Goal: Register for event/course

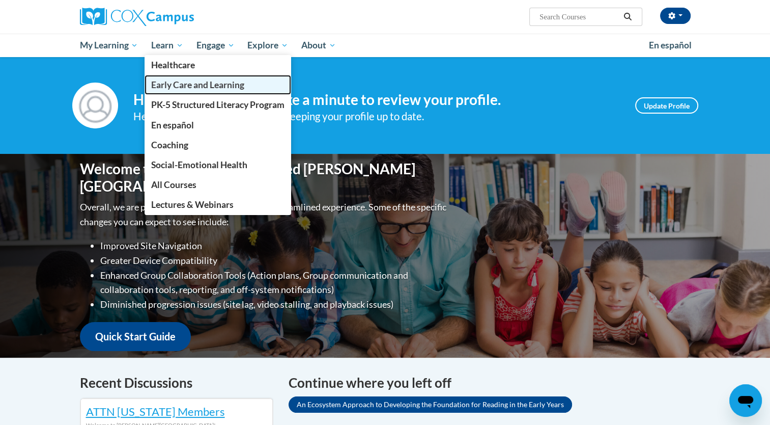
click at [189, 88] on span "Early Care and Learning" at bounding box center [197, 84] width 93 height 11
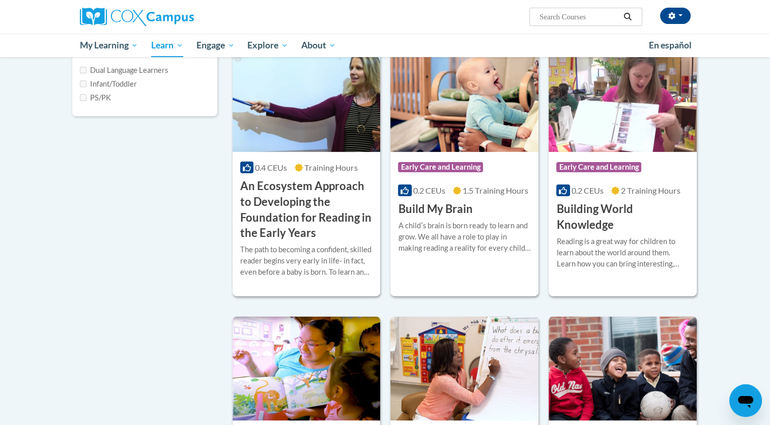
scroll to position [313, 0]
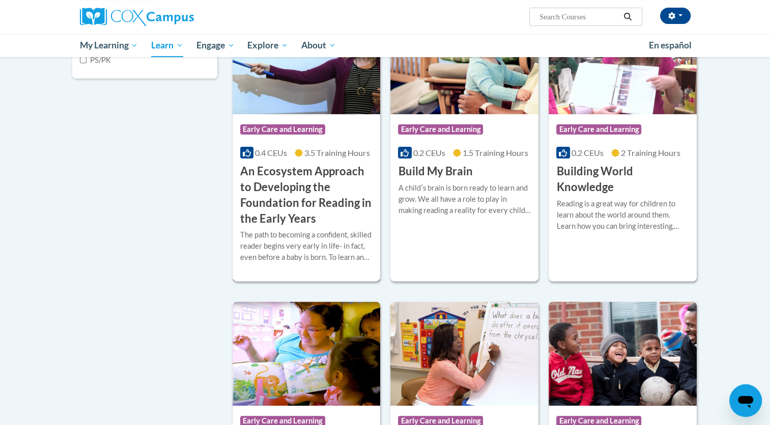
click at [288, 147] on div "0.4 CEUs 3.5 Training Hours" at bounding box center [306, 152] width 133 height 11
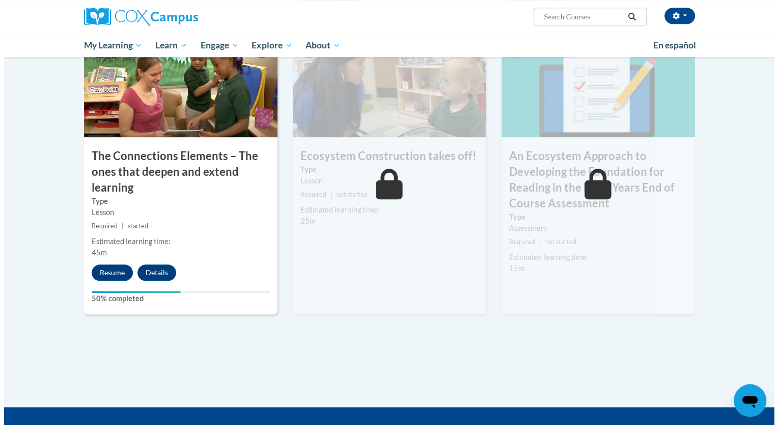
scroll to position [823, 0]
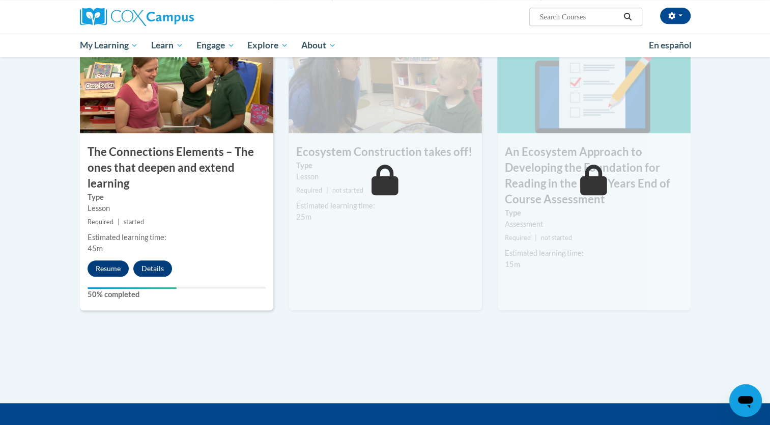
click at [110, 278] on div "7 The Connections Elements – The ones that deepen and extend learning Type Less…" at bounding box center [176, 170] width 193 height 279
click at [106, 267] on button "Resume" at bounding box center [108, 268] width 41 height 16
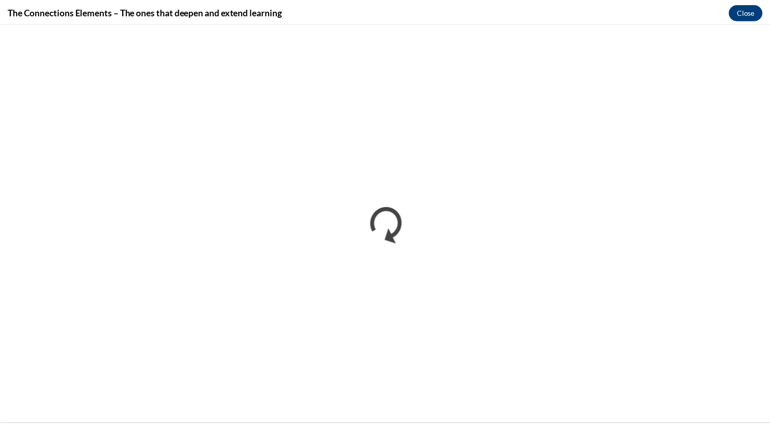
scroll to position [0, 0]
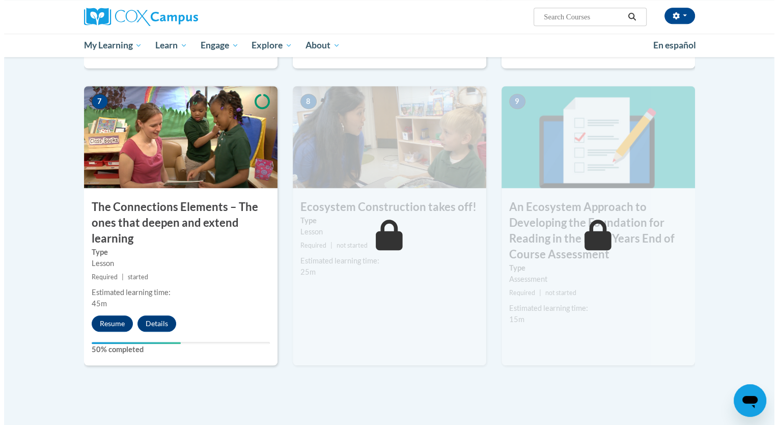
scroll to position [809, 0]
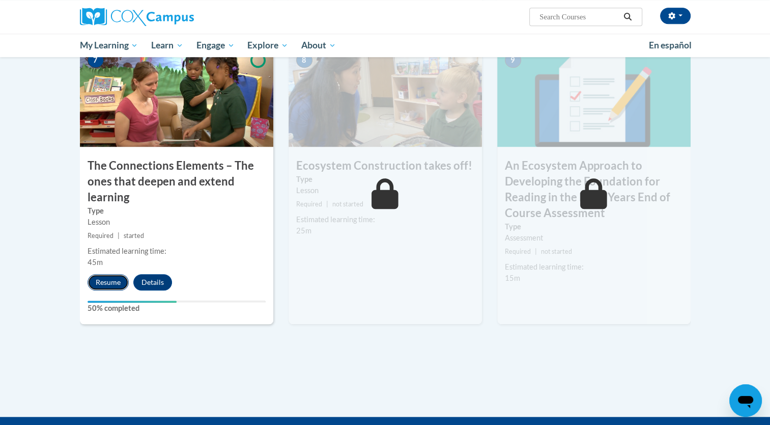
click at [118, 283] on button "Resume" at bounding box center [108, 282] width 41 height 16
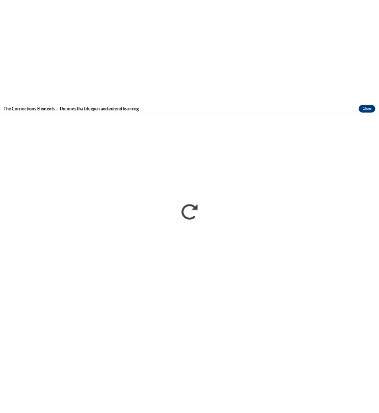
scroll to position [0, 0]
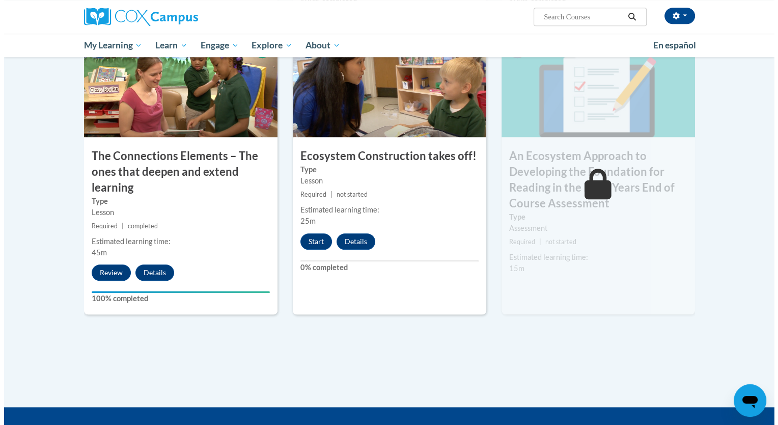
scroll to position [823, 0]
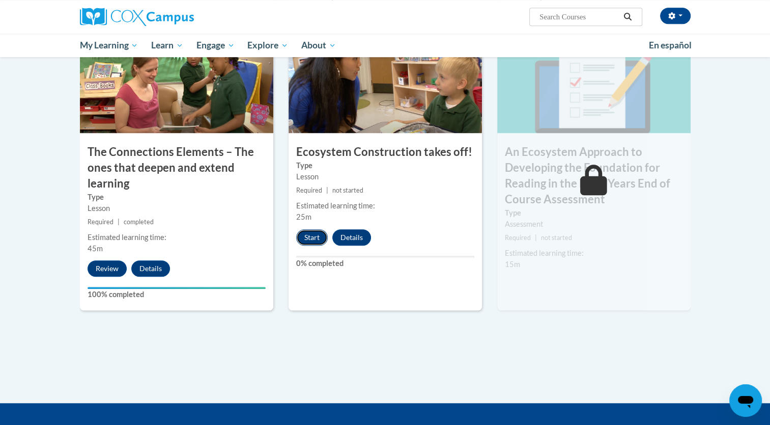
click at [314, 237] on button "Start" at bounding box center [312, 237] width 32 height 16
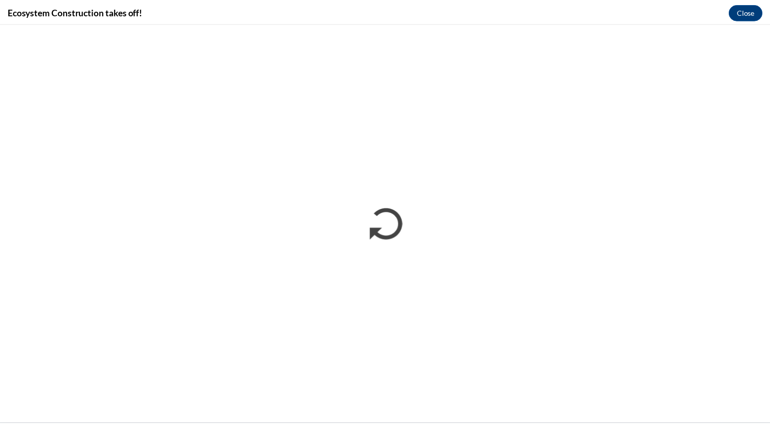
scroll to position [0, 0]
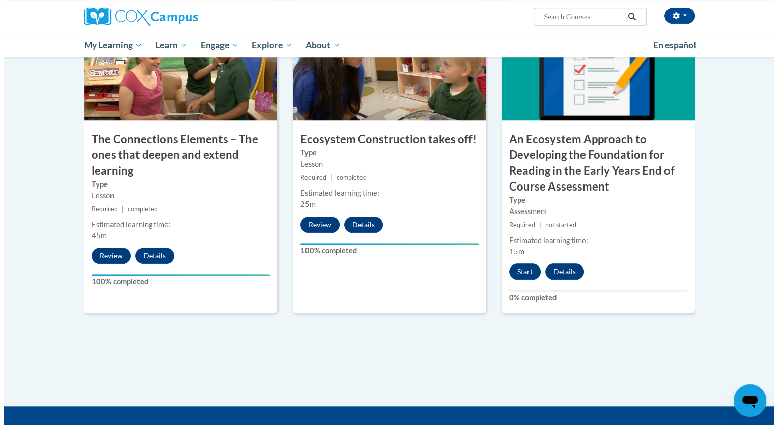
scroll to position [831, 0]
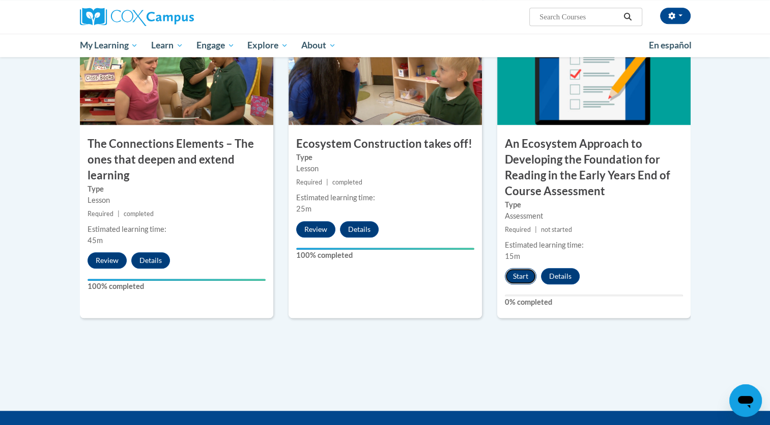
click at [514, 274] on button "Start" at bounding box center [521, 276] width 32 height 16
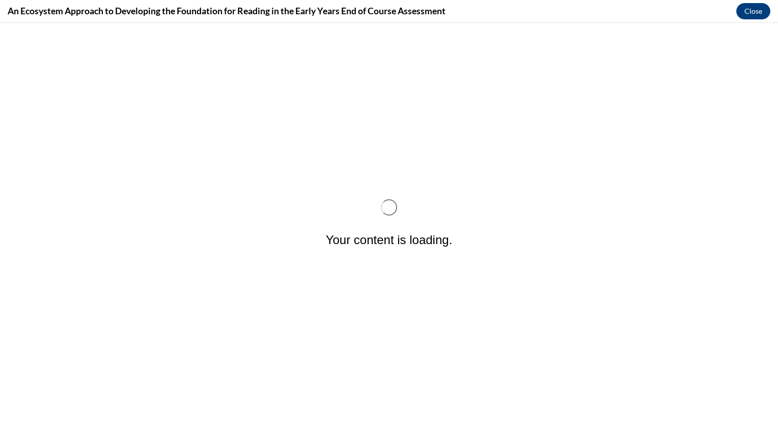
scroll to position [0, 0]
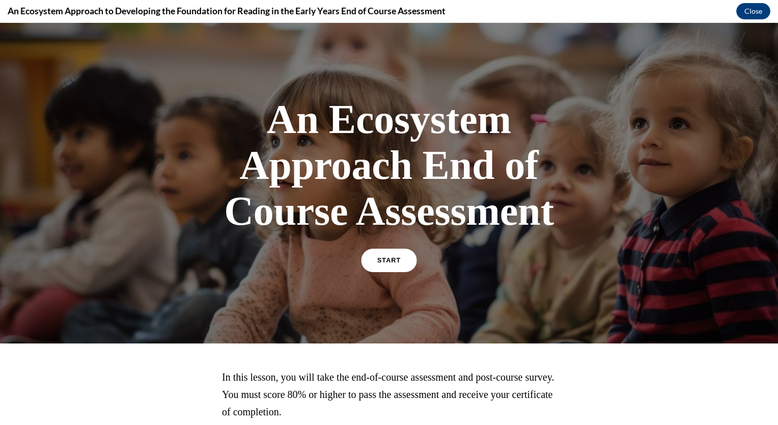
click at [386, 263] on link "START" at bounding box center [388, 259] width 55 height 23
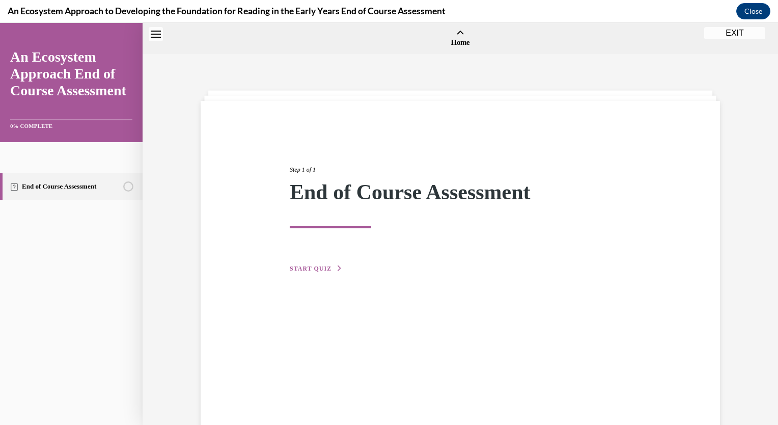
scroll to position [32, 0]
